Goal: Task Accomplishment & Management: Use online tool/utility

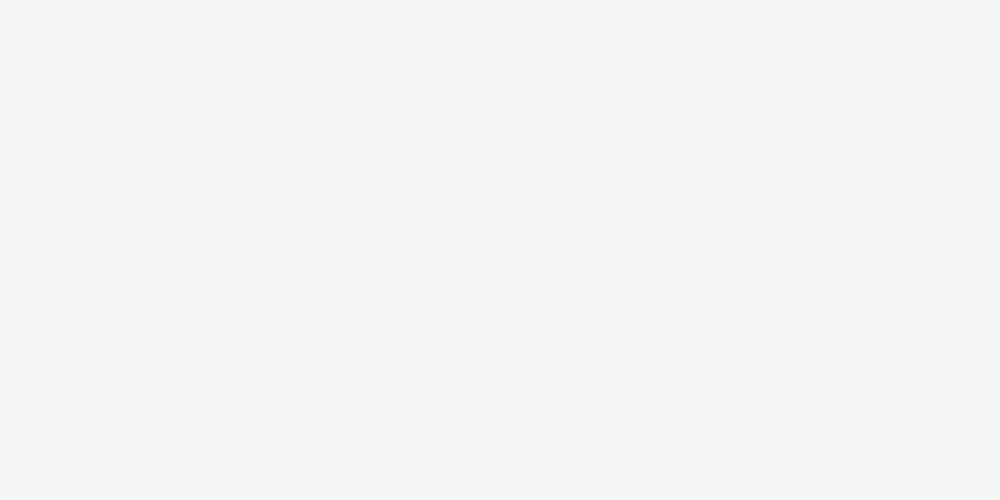
select select "2fc77e36-bb93-4aa3-9dff-dcb08e02eac6"
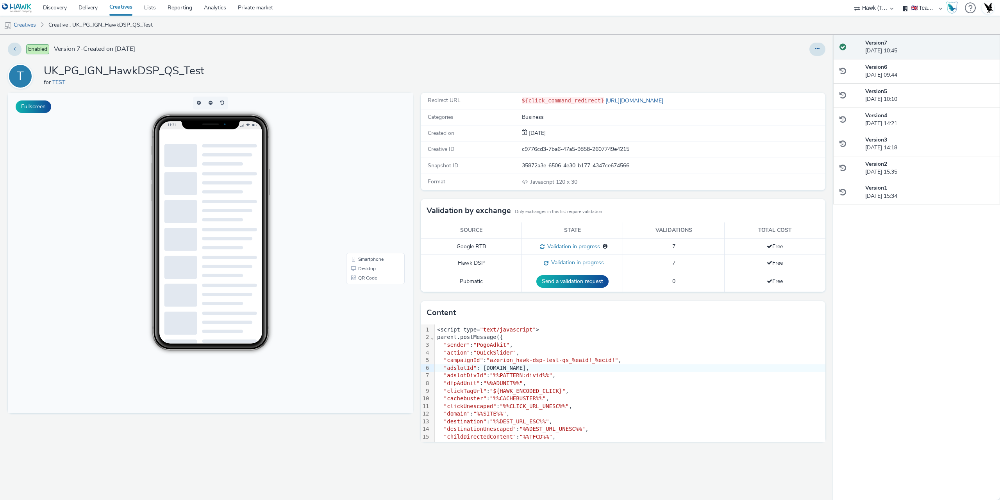
drag, startPoint x: 639, startPoint y: 368, endPoint x: 368, endPoint y: 464, distance: 288.0
click at [368, 464] on div "Fullscreen" at bounding box center [212, 296] width 409 height 407
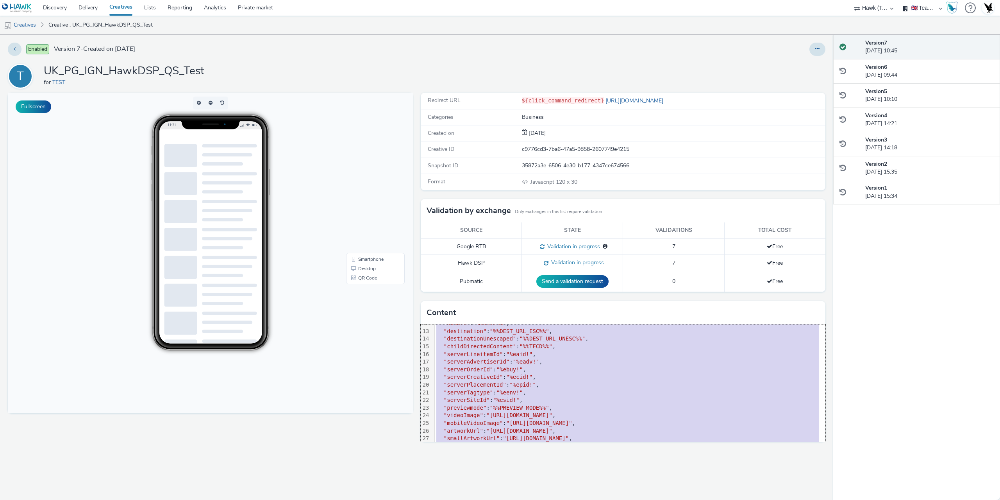
scroll to position [123, 0]
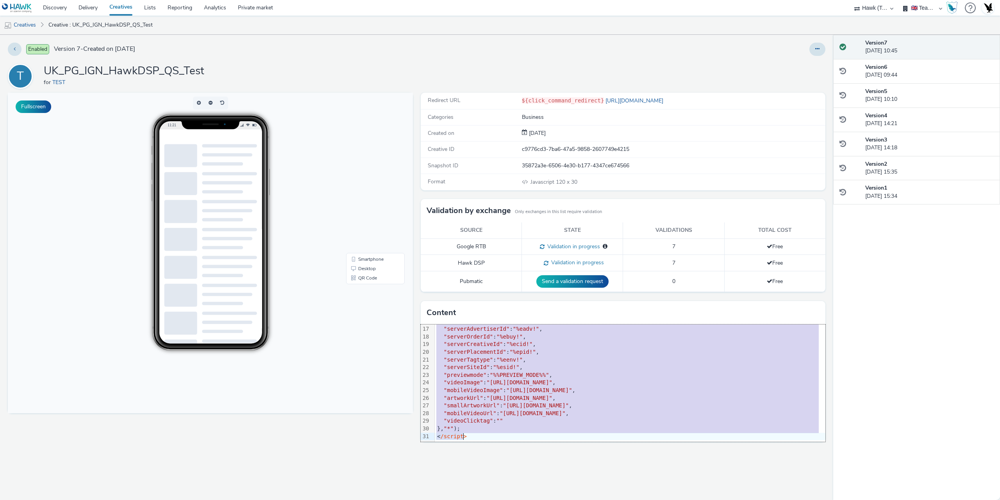
drag, startPoint x: 437, startPoint y: 331, endPoint x: 603, endPoint y: 514, distance: 247.5
click at [603, 499] on html "Discovery Delivery Creatives Lists Reporting Analytics Private market 75 Media …" at bounding box center [500, 250] width 1000 height 500
copy div "<script type= "text/javascript" > parent.postMessage({ "sender" : "PogoAdkit" ,…"
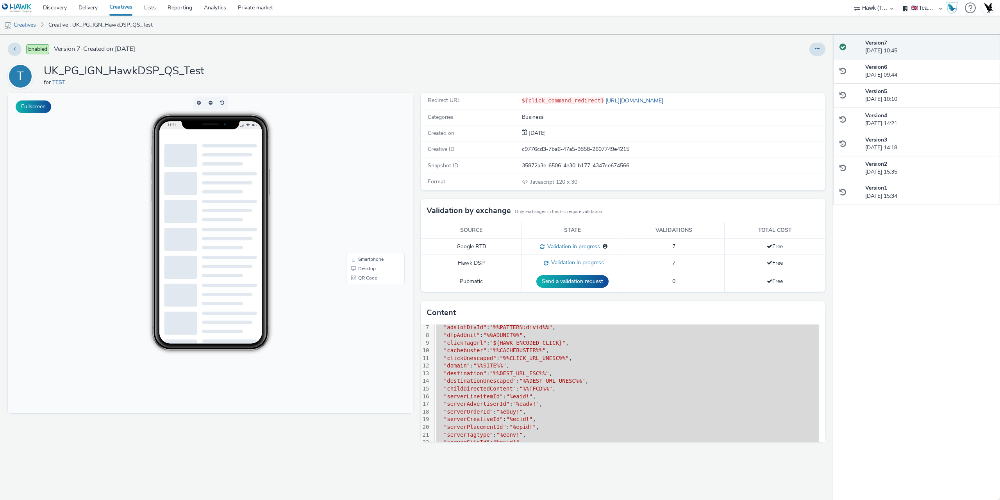
scroll to position [45, 0]
click at [565, 370] on div ""domain" : "%%SITE%%" ," at bounding box center [630, 369] width 391 height 8
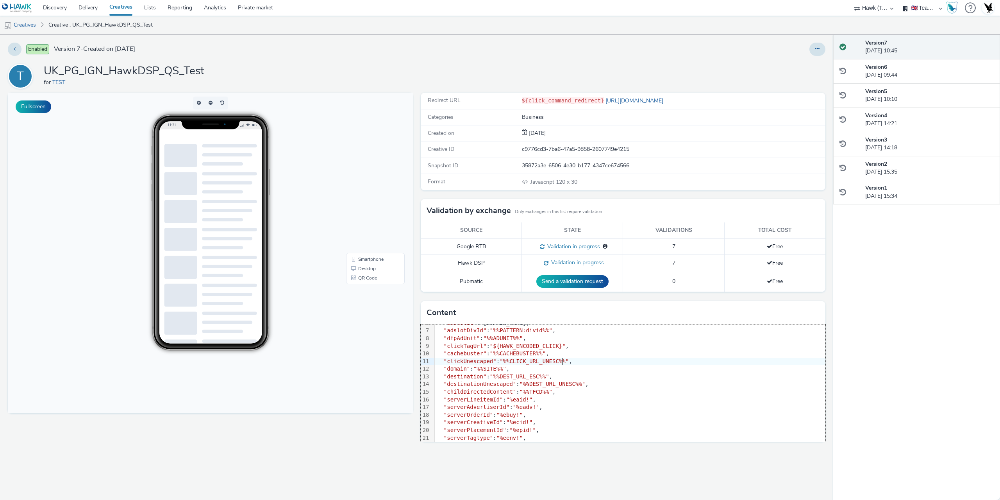
click at [568, 359] on div ""clickUnescaped" : "%%CLICK_URL_UNESC%%" ," at bounding box center [630, 361] width 391 height 8
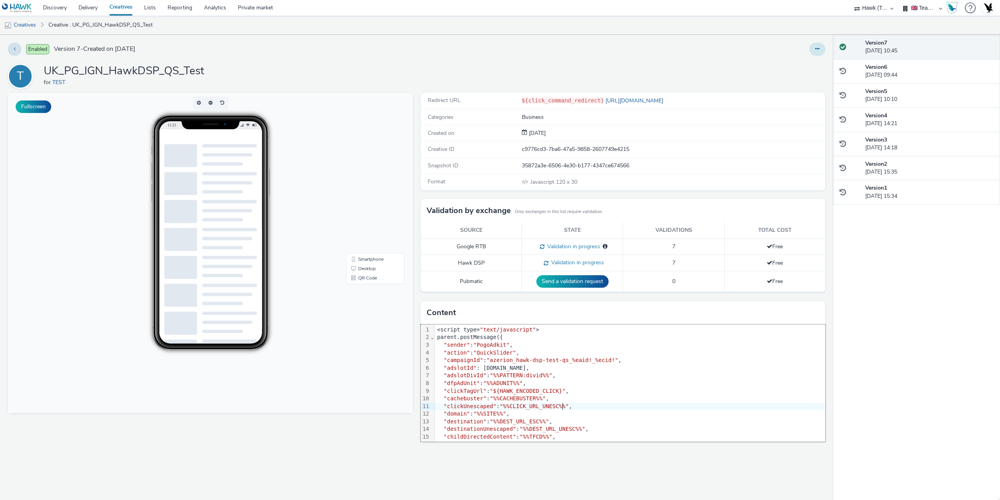
click at [817, 47] on icon at bounding box center [817, 48] width 4 height 5
click at [800, 62] on link "Edit" at bounding box center [796, 65] width 59 height 16
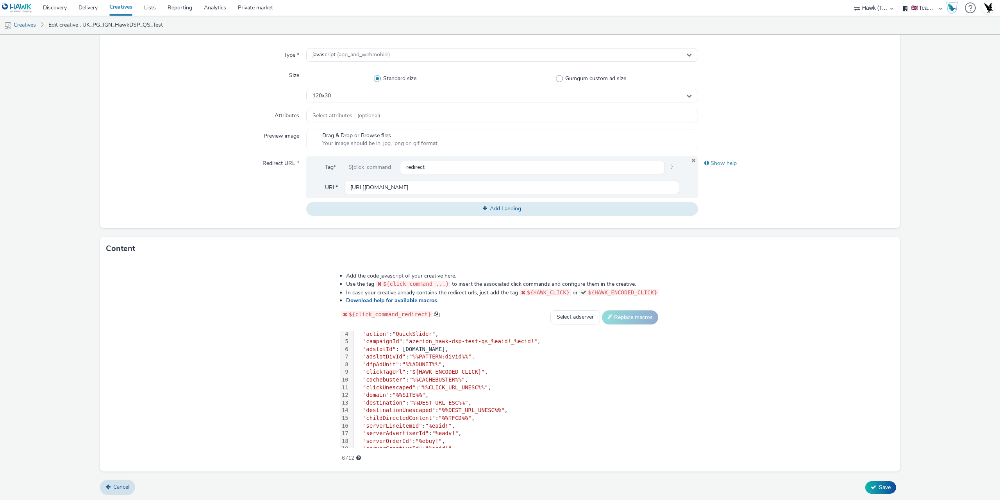
scroll to position [39, 0]
click at [409, 354] on span ""${HAWK_ENCODED_CLICK}"" at bounding box center [447, 357] width 76 height 6
click at [864, 103] on div "Type * javascript (app_and_webmobile) Size Standard size Gumgum custom ad size …" at bounding box center [500, 135] width 800 height 186
click at [501, 371] on div ""clickUnescaped" : "%%CLICK_URL_UNESC%%" ," at bounding box center [507, 374] width 306 height 8
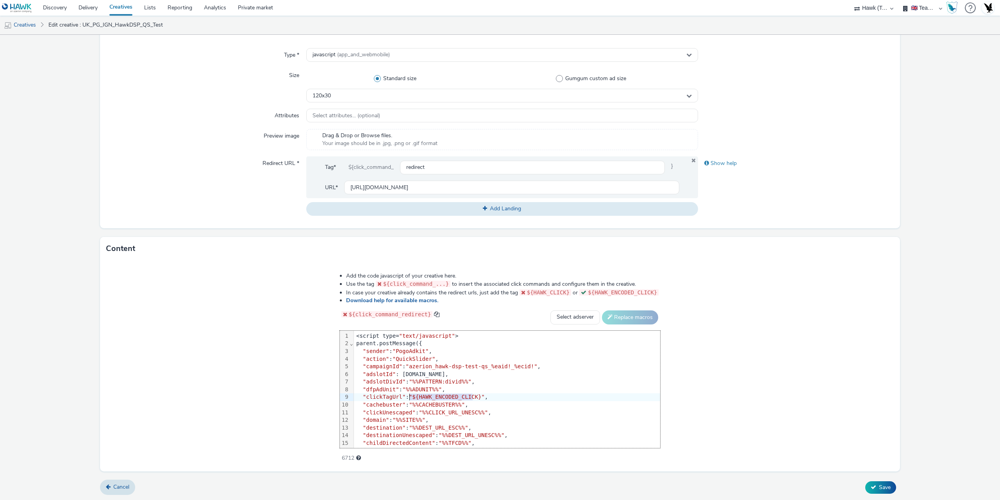
drag, startPoint x: 466, startPoint y: 396, endPoint x: 403, endPoint y: 398, distance: 62.9
click at [409, 398] on span ""${HAWK_ENCODED_CLICK}"" at bounding box center [447, 396] width 76 height 6
click at [512, 410] on div ""clickUnescaped" : "%%CLICK_URL_UNESC%%" ," at bounding box center [507, 413] width 305 height 8
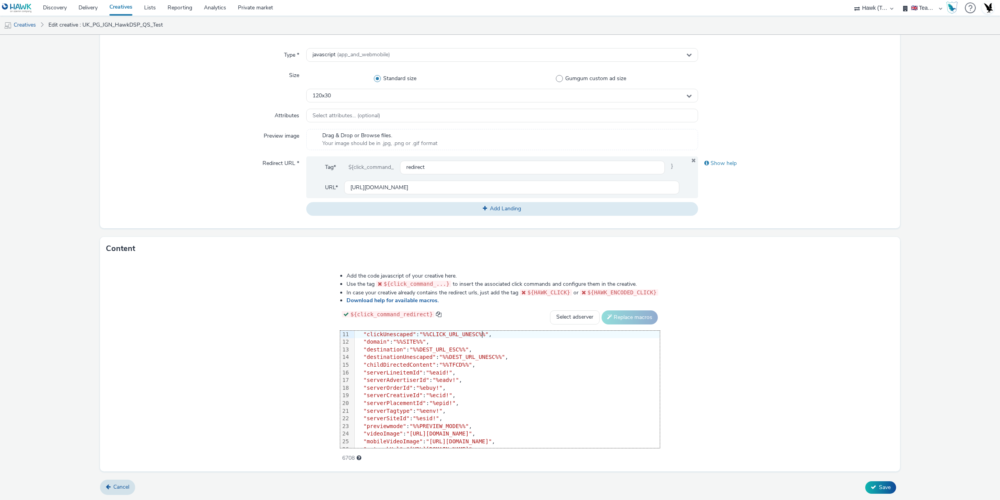
scroll to position [117, 0]
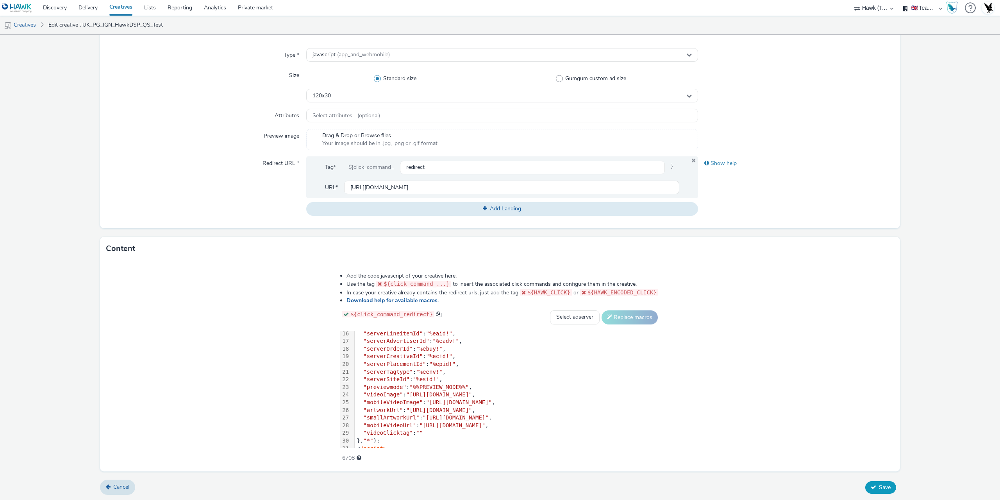
click at [879, 487] on span "Save" at bounding box center [885, 486] width 12 height 7
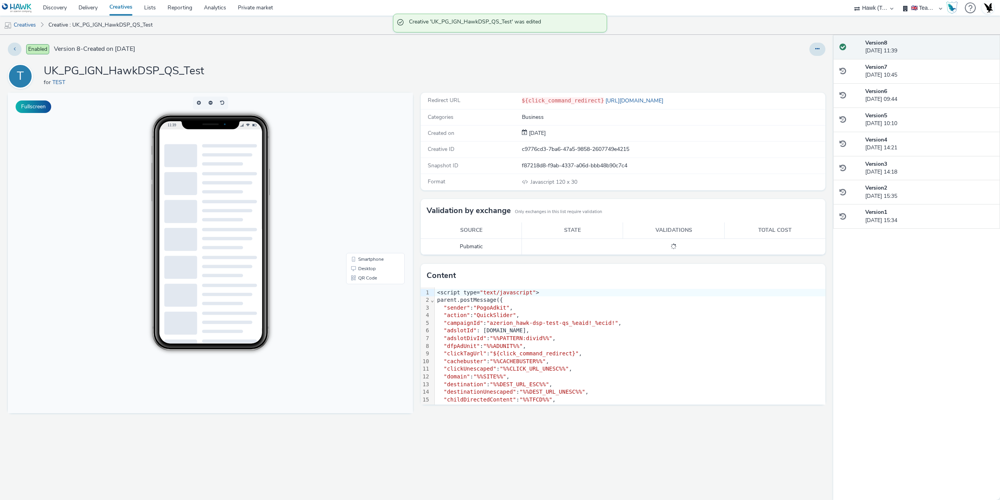
click at [439, 83] on div "T UK_PG_IGN_HawkDSP_QS_Test for TEST" at bounding box center [417, 76] width 818 height 25
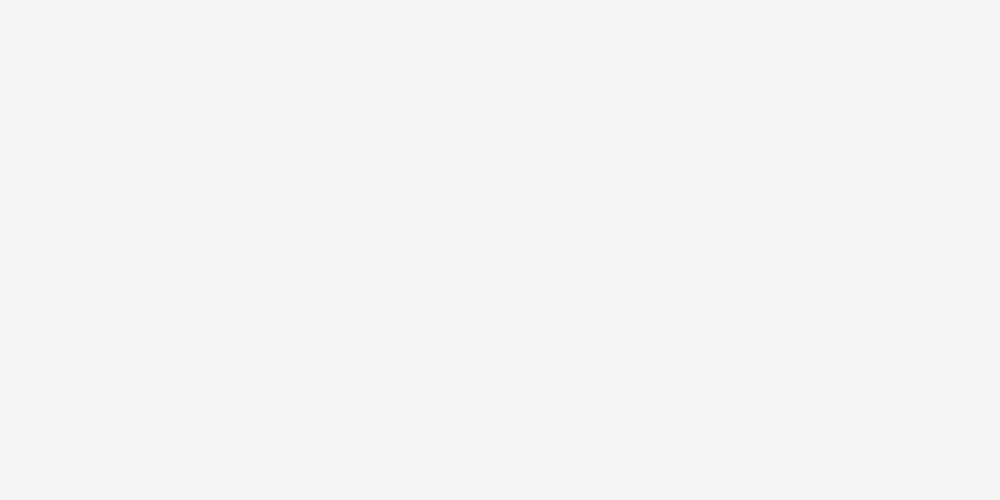
select select "2fc77e36-bb93-4aa3-9dff-dcb08e02eac6"
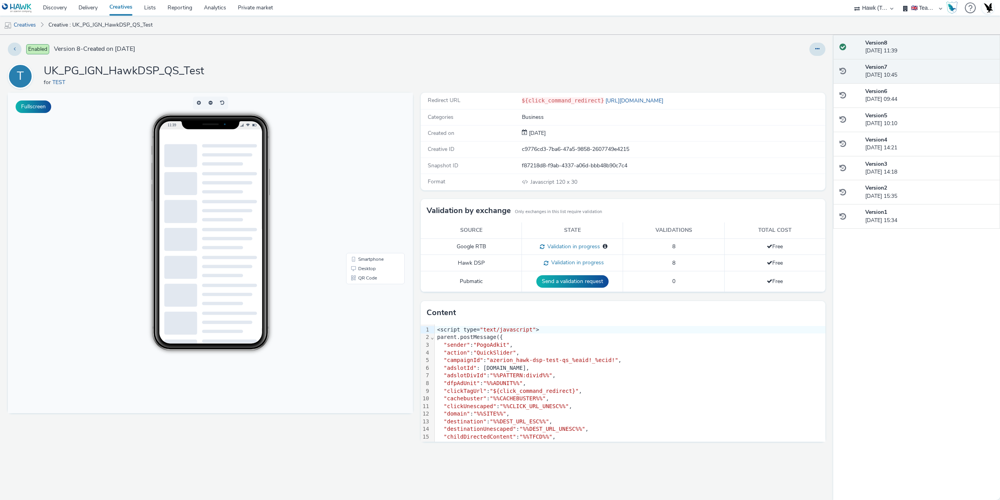
click at [888, 72] on div "Version 7 [DATE] 10:45" at bounding box center [929, 71] width 129 height 16
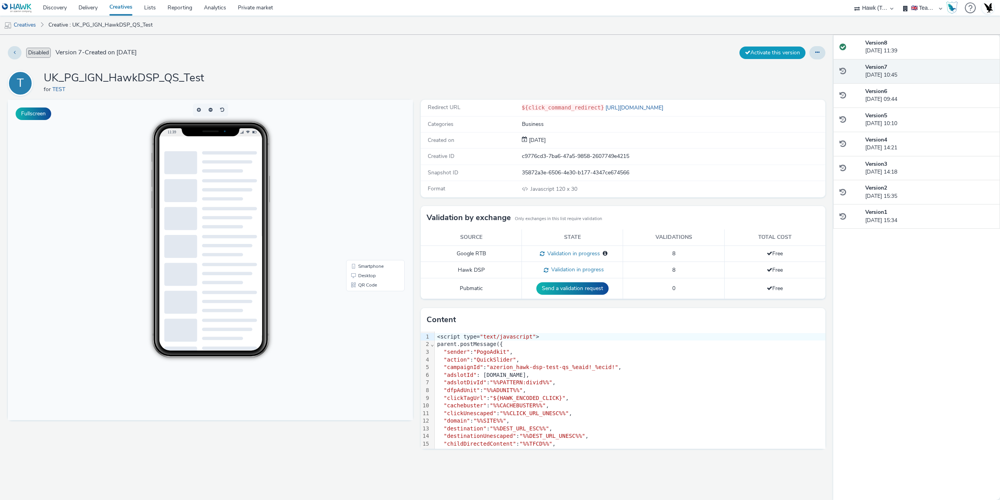
click at [779, 55] on button "Activate this version" at bounding box center [772, 52] width 66 height 12
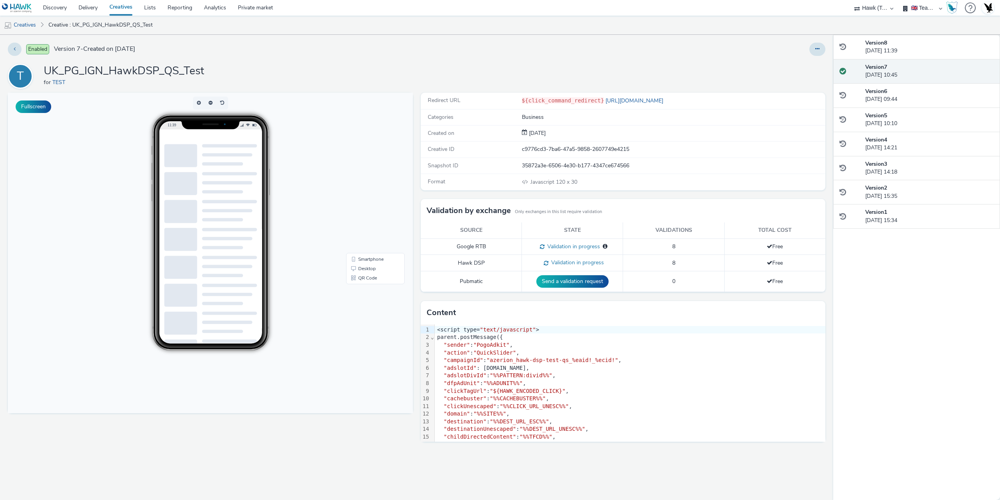
scroll to position [39, 0]
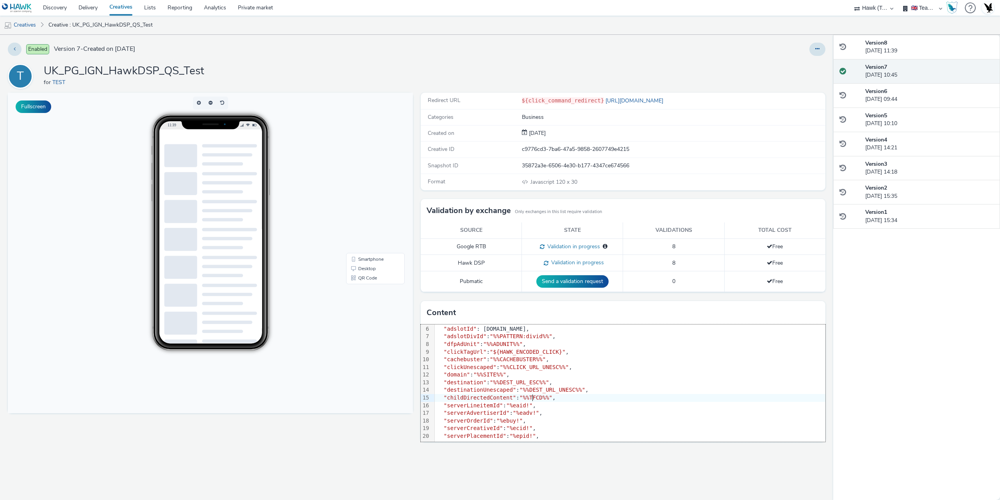
drag, startPoint x: 532, startPoint y: 393, endPoint x: 724, endPoint y: 383, distance: 192.1
click at [724, 383] on div ""destination" : "%%DEST_URL_ESC%%" ," at bounding box center [630, 382] width 391 height 8
click at [817, 48] on icon at bounding box center [817, 48] width 4 height 5
click at [803, 64] on link "Edit" at bounding box center [796, 65] width 59 height 16
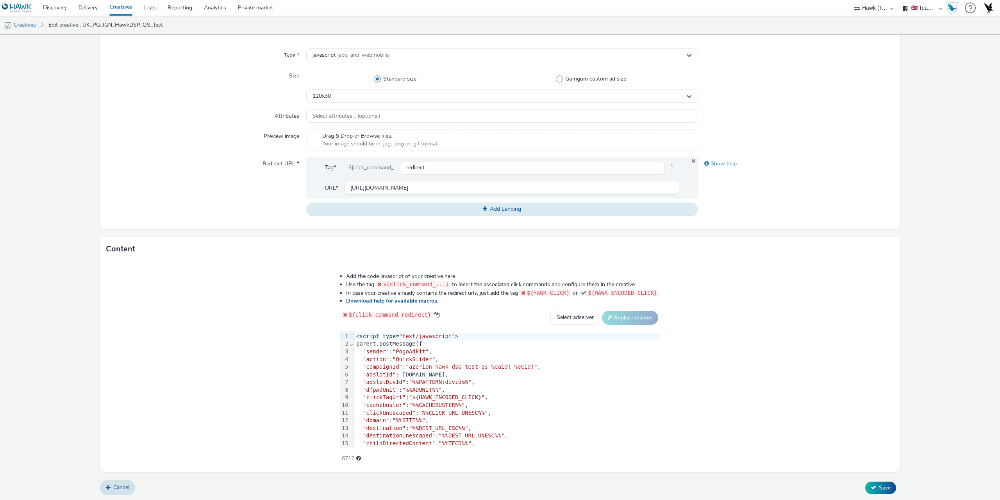
scroll to position [196, 0]
drag, startPoint x: 403, startPoint y: 394, endPoint x: 464, endPoint y: 393, distance: 60.9
click at [464, 393] on span ""${HAWK_ENCODED_CLICK}"" at bounding box center [447, 396] width 76 height 6
drag, startPoint x: 412, startPoint y: 412, endPoint x: 469, endPoint y: 412, distance: 56.6
click at [469, 412] on span ""%%CLICK_URL_UNESC%%"" at bounding box center [454, 412] width 69 height 6
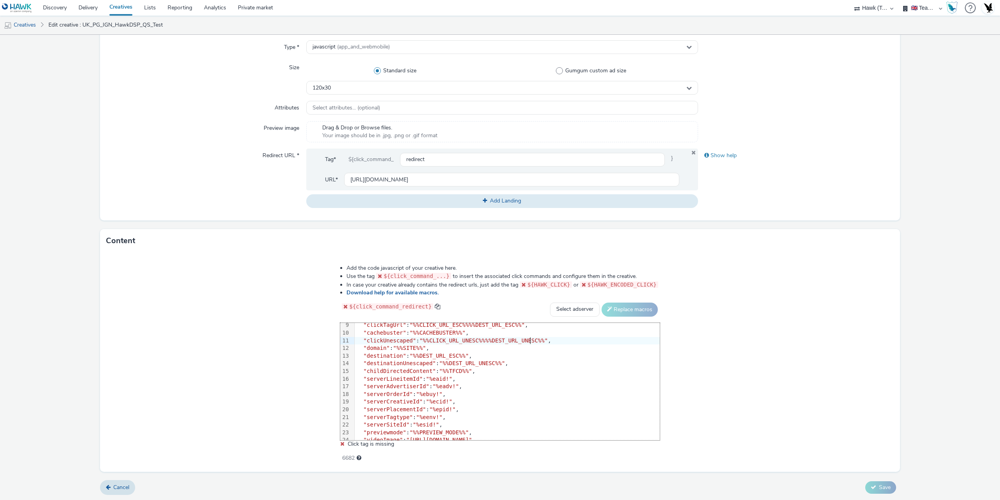
scroll to position [78, 0]
click at [774, 355] on div "Add the code javascript of your creative here. Use the tag ${click_command_...}…" at bounding box center [500, 361] width 800 height 219
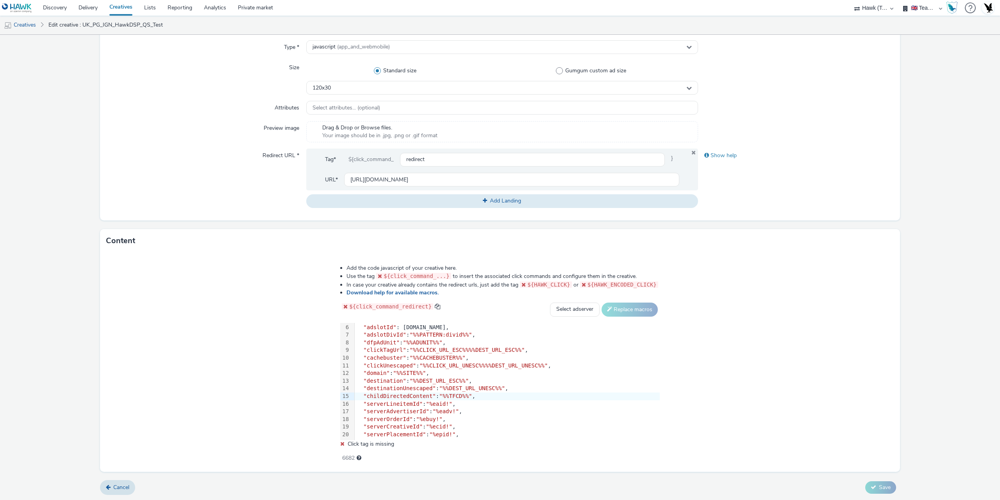
scroll to position [0, 0]
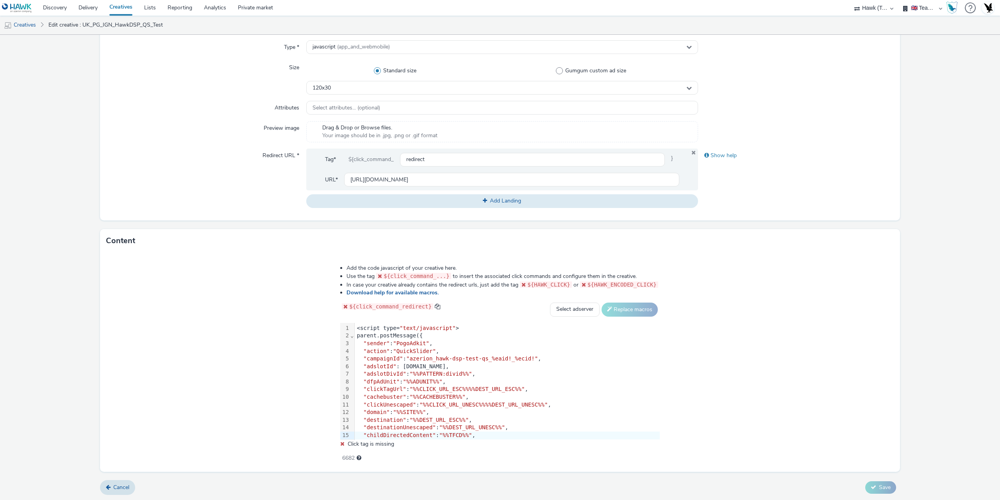
click at [958, 366] on form "Edit creative General Advertiser * TEST Name * UK_PG_IGN_HawkDSP_QS_Test 230 IA…" at bounding box center [500, 165] width 1000 height 669
click at [421, 352] on span ""QuickSlider"" at bounding box center [414, 351] width 43 height 6
click at [411, 375] on span ""%%PATTERN:divid%%"" at bounding box center [440, 373] width 62 height 6
drag, startPoint x: 402, startPoint y: 387, endPoint x: 501, endPoint y: 391, distance: 99.3
click at [501, 391] on span ""%%CLICK_URL_ESC%%%%DEST_URL_ESC%%"" at bounding box center [466, 389] width 115 height 6
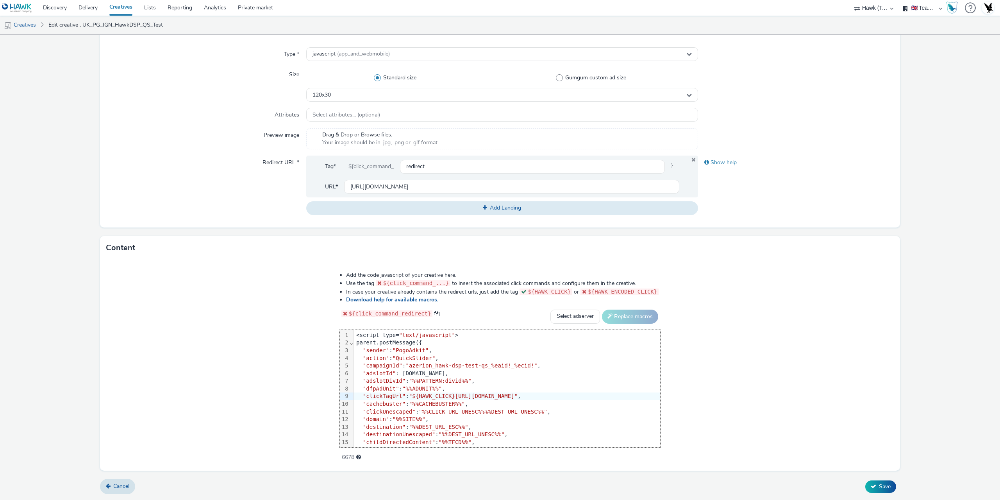
scroll to position [196, 0]
click at [427, 412] on span ""%%CLICK_URL_UNESC%%%%DEST_URL_UNESC%%"" at bounding box center [483, 412] width 129 height 6
click at [419, 411] on span ""%%CLICK_URL_UNESC%%%%DEST_URL_UNESC%%"" at bounding box center [483, 412] width 129 height 6
drag, startPoint x: 411, startPoint y: 411, endPoint x: 522, endPoint y: 412, distance: 110.5
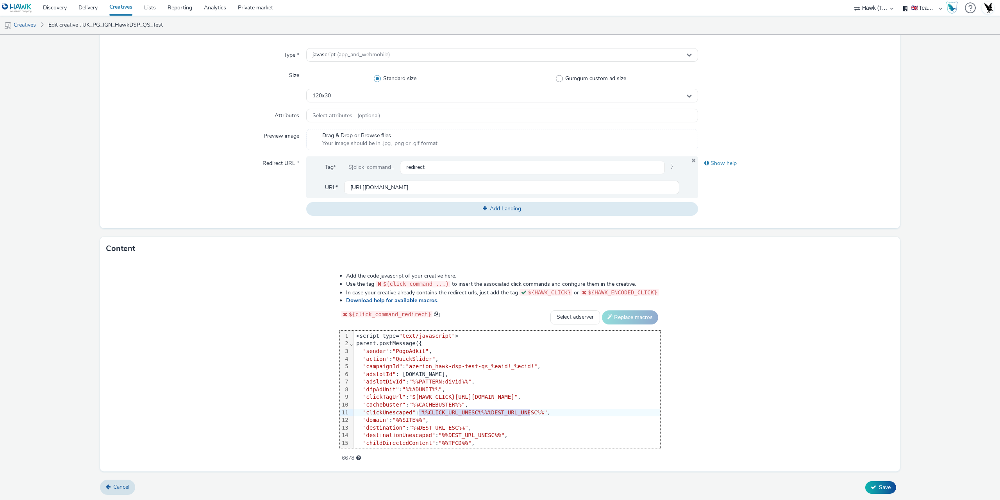
click at [522, 412] on span ""%%CLICK_URL_UNESC%%%%DEST_URL_UNESC%%"" at bounding box center [483, 412] width 129 height 6
drag, startPoint x: 403, startPoint y: 402, endPoint x: 446, endPoint y: 406, distance: 44.0
click at [446, 406] on span ""%%CACHEBUSTER%%"" at bounding box center [437, 404] width 56 height 6
click at [879, 484] on span "Save" at bounding box center [885, 486] width 12 height 7
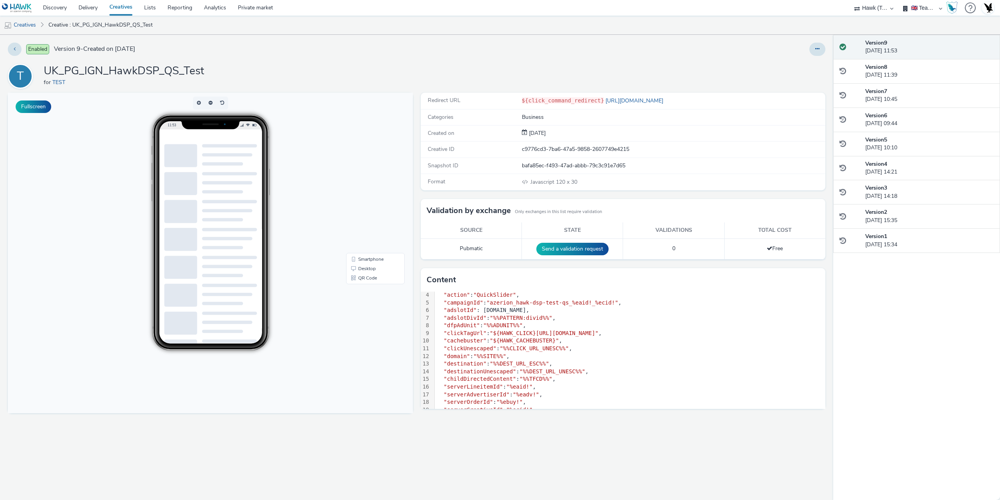
scroll to position [39, 0]
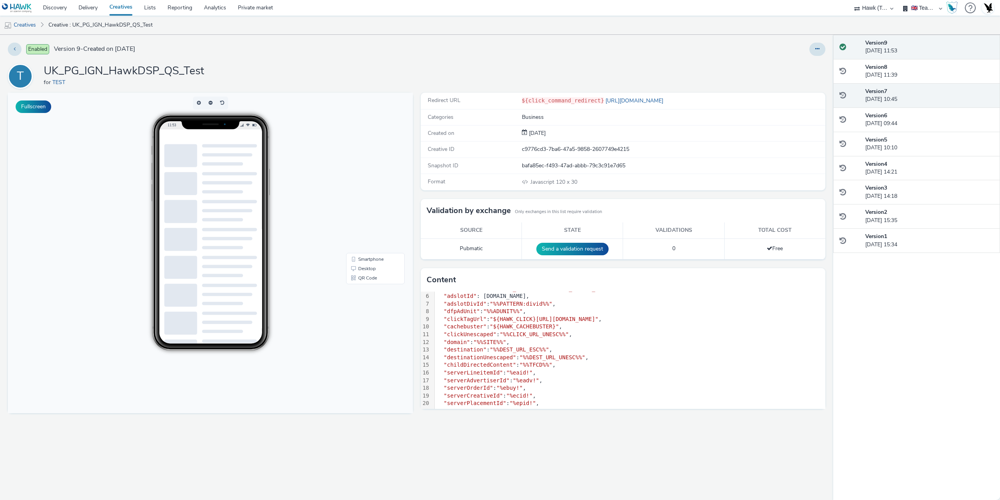
click at [886, 93] on strong "Version 7" at bounding box center [876, 90] width 22 height 7
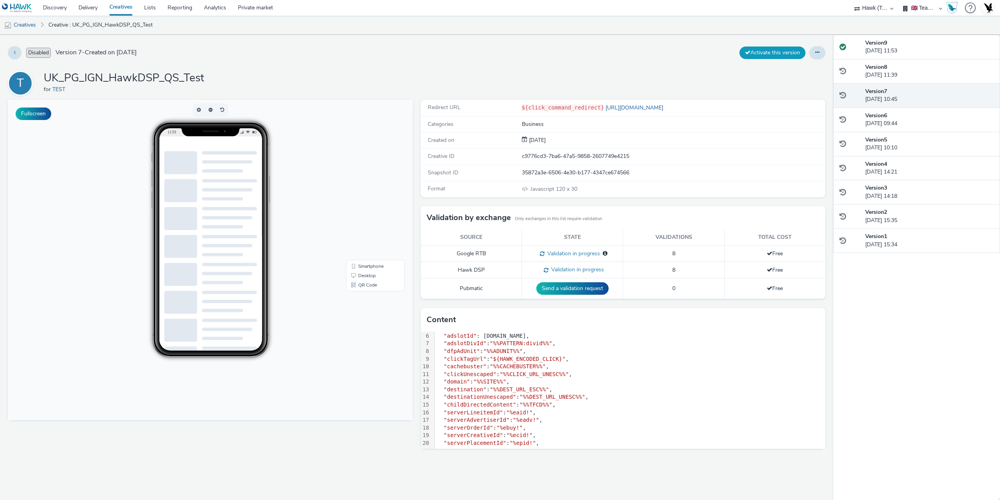
click at [767, 49] on button "Activate this version" at bounding box center [772, 52] width 66 height 12
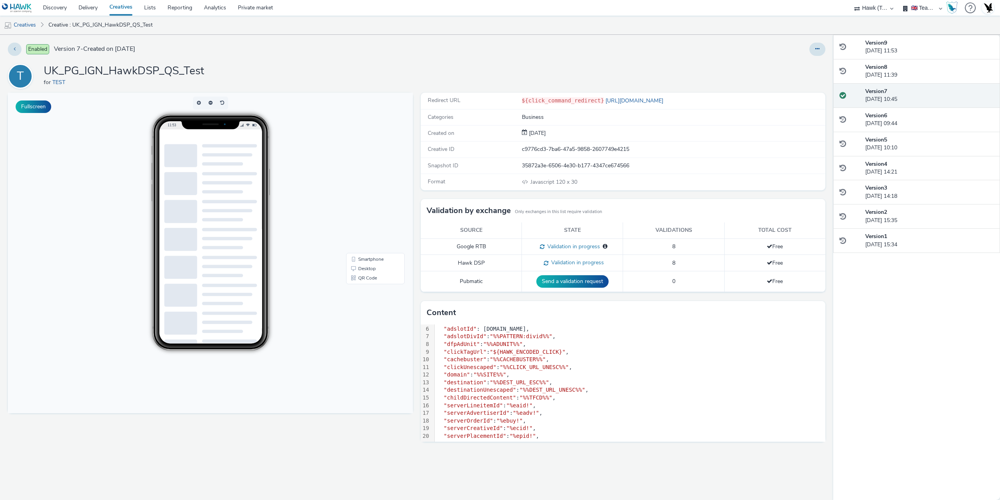
click at [702, 62] on div "Enabled Version 7 - Created on 25 June 2025 T UK_PG_IGN_HawkDSP_QS_Test for TES…" at bounding box center [416, 267] width 833 height 465
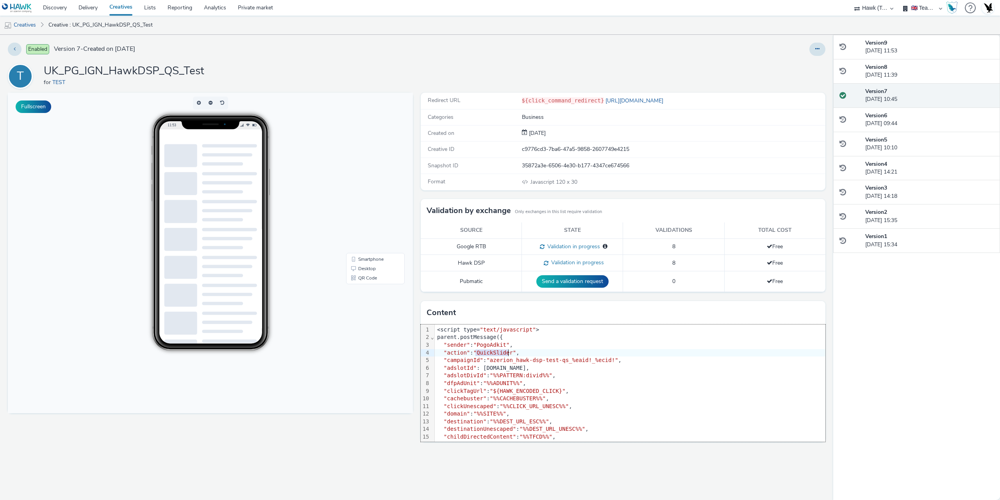
drag, startPoint x: 477, startPoint y: 350, endPoint x: 508, endPoint y: 351, distance: 31.3
click at [508, 351] on span ""QuickSlider"" at bounding box center [494, 352] width 43 height 6
copy span "QuickSlider"
drag, startPoint x: 683, startPoint y: 103, endPoint x: 598, endPoint y: 100, distance: 85.6
click at [598, 100] on div "${click_command_redirect} https://www.azerion.com/" at bounding box center [673, 100] width 303 height 8
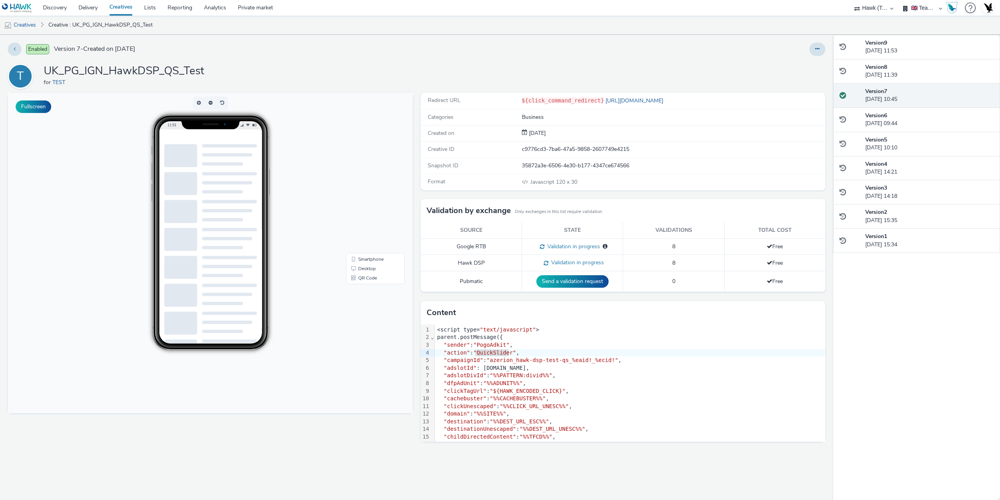
copy link "[URL][DOMAIN_NAME]"
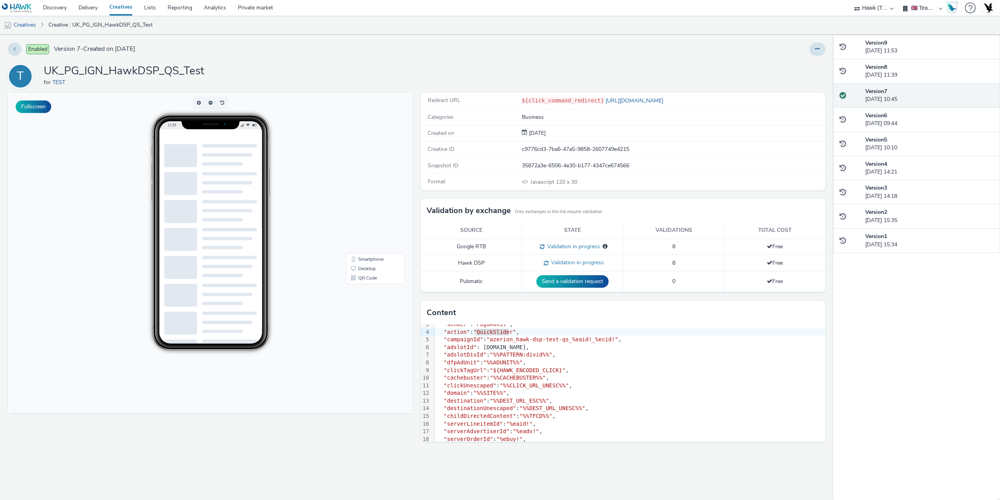
scroll to position [6, 0]
drag, startPoint x: 516, startPoint y: 384, endPoint x: 527, endPoint y: 384, distance: 10.6
click at [516, 384] on span ""${HAWK_ENCODED_CLICK}"" at bounding box center [528, 385] width 76 height 6
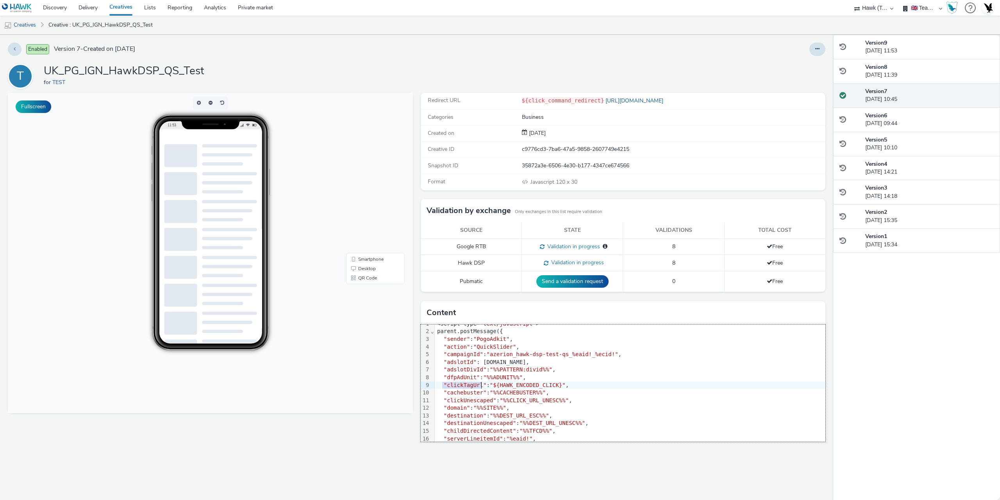
drag, startPoint x: 443, startPoint y: 383, endPoint x: 481, endPoint y: 385, distance: 37.9
click at [481, 385] on span ""clickTagUrl"" at bounding box center [465, 385] width 43 height 6
copy div ""clickTagUrl""
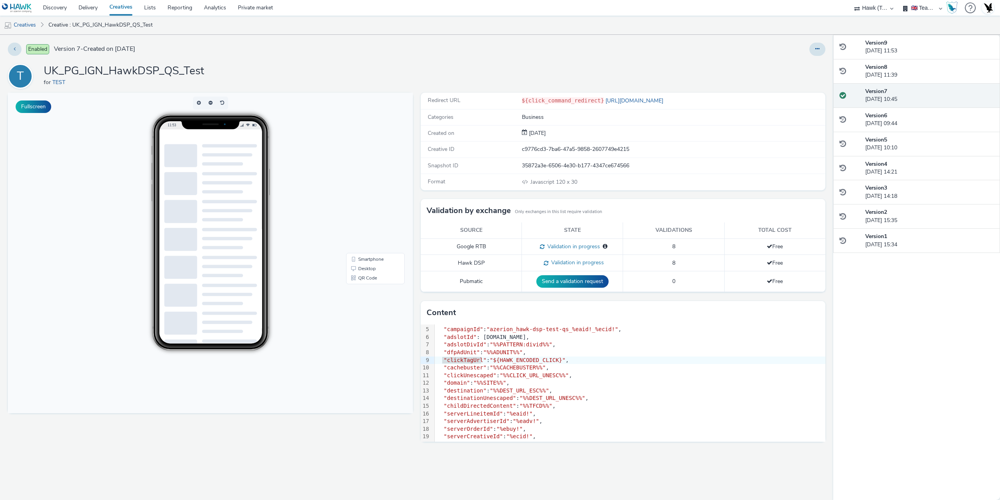
scroll to position [45, 0]
drag, startPoint x: 443, startPoint y: 361, endPoint x: 489, endPoint y: 361, distance: 46.9
click at [489, 361] on span ""clickUnescaped"" at bounding box center [470, 361] width 53 height 6
copy div ""clickUnescaped""
drag, startPoint x: 443, startPoint y: 375, endPoint x: 482, endPoint y: 372, distance: 39.9
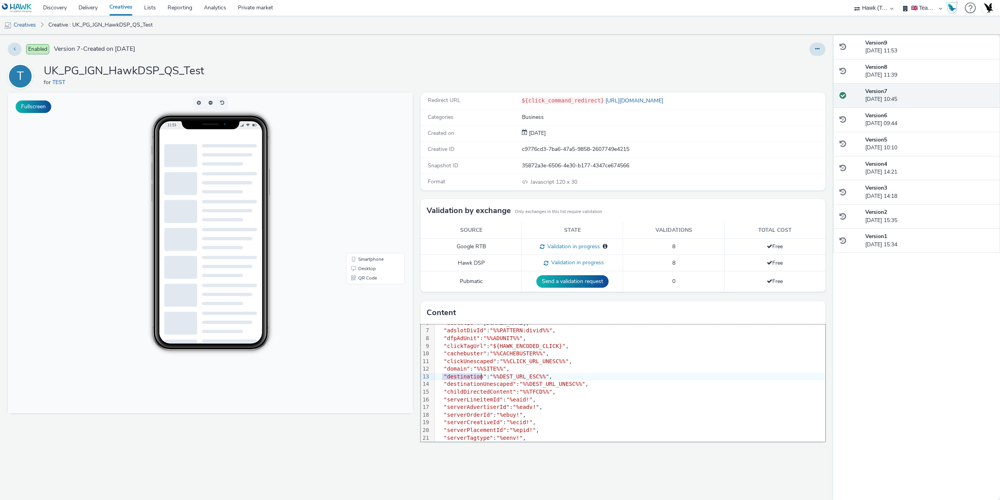
click at [482, 373] on div ""destination" : "%%DEST_URL_ESC%%" ," at bounding box center [630, 377] width 391 height 8
copy div ""destination""
drag, startPoint x: 441, startPoint y: 382, endPoint x: 508, endPoint y: 386, distance: 67.3
click at [508, 386] on div ""destinationUnescaped" : "%%DEST_URL_UNESC%%" ," at bounding box center [630, 384] width 391 height 8
copy div ""destinationUnescaped""
